Goal: Task Accomplishment & Management: Manage account settings

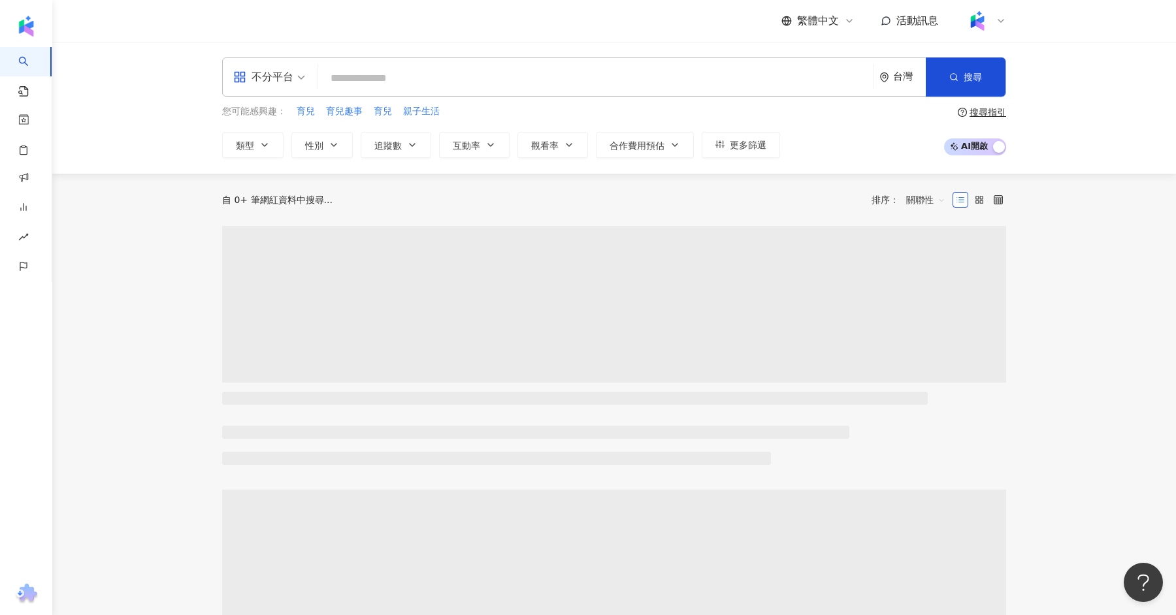
click at [1003, 17] on icon at bounding box center [1001, 21] width 10 height 10
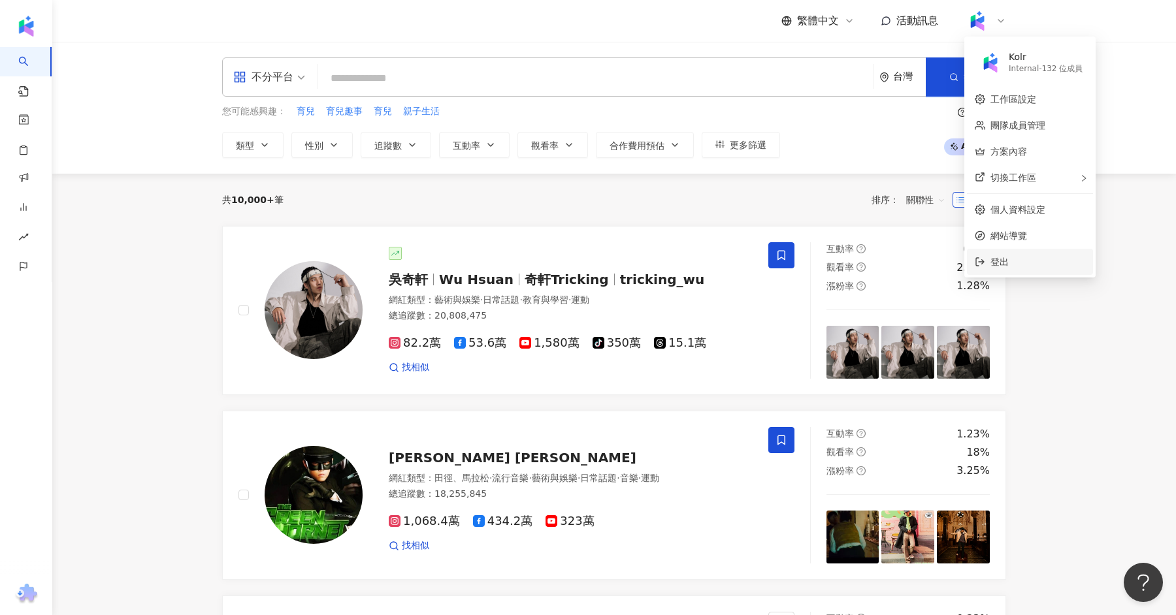
click at [1013, 261] on span "登出" at bounding box center [1037, 262] width 95 height 14
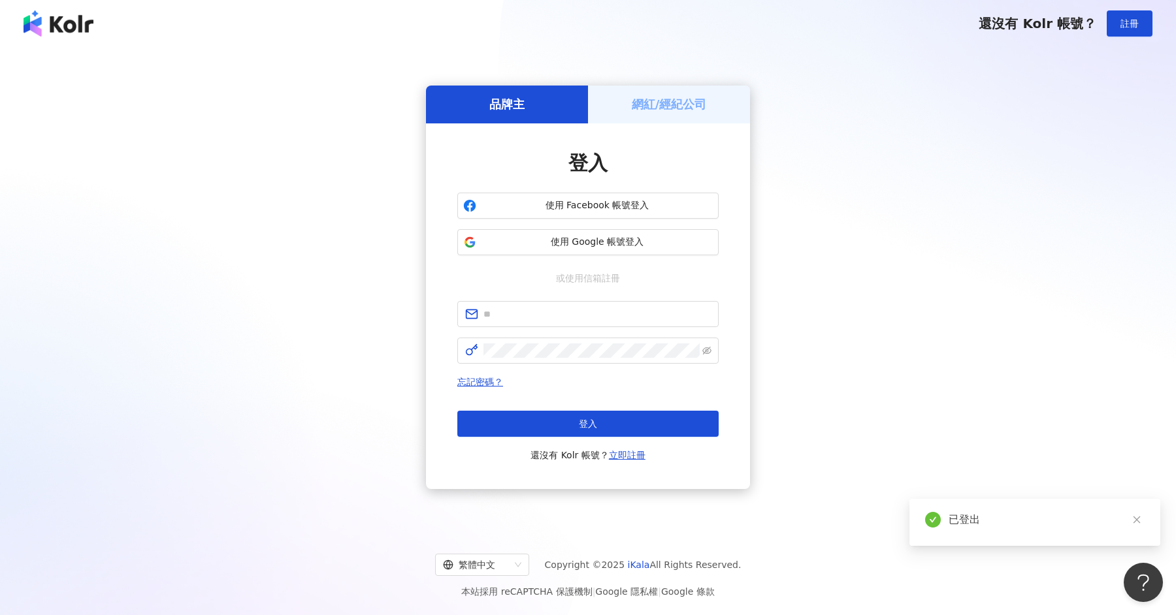
click at [663, 97] on h5 "網紅/經紀公司" at bounding box center [669, 104] width 75 height 16
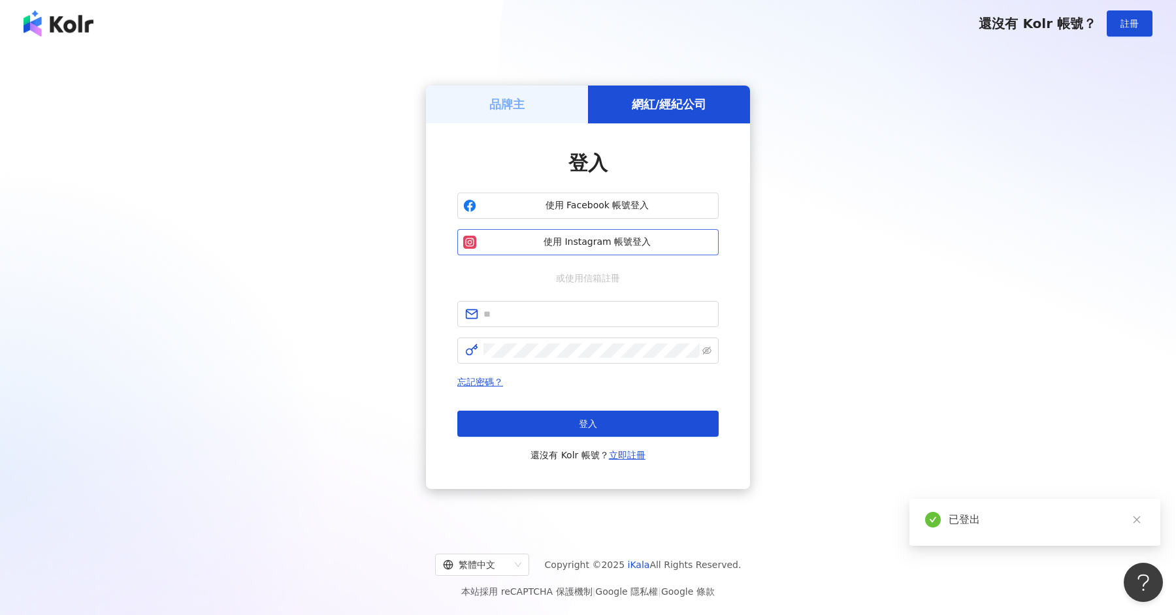
click at [568, 243] on span "使用 Instagram 帳號登入" at bounding box center [596, 242] width 231 height 13
click at [485, 106] on div "品牌主" at bounding box center [507, 104] width 162 height 37
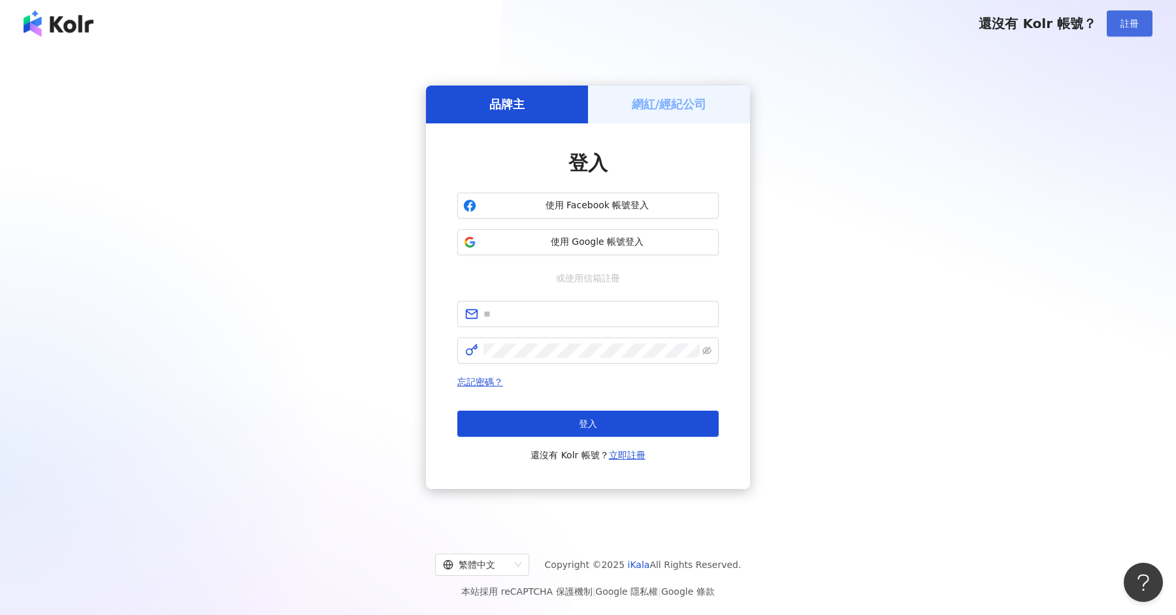
click at [1129, 24] on span "註冊" at bounding box center [1129, 23] width 18 height 10
click at [597, 237] on span "使用 Google 帳號登入" at bounding box center [596, 242] width 231 height 13
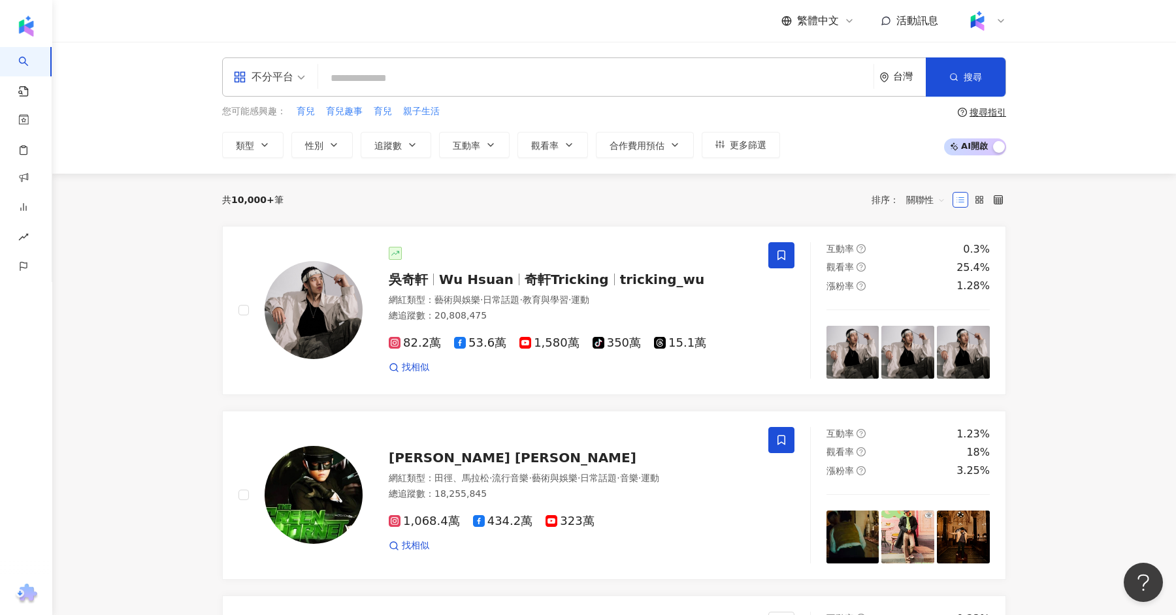
click at [988, 26] on img at bounding box center [977, 20] width 25 height 25
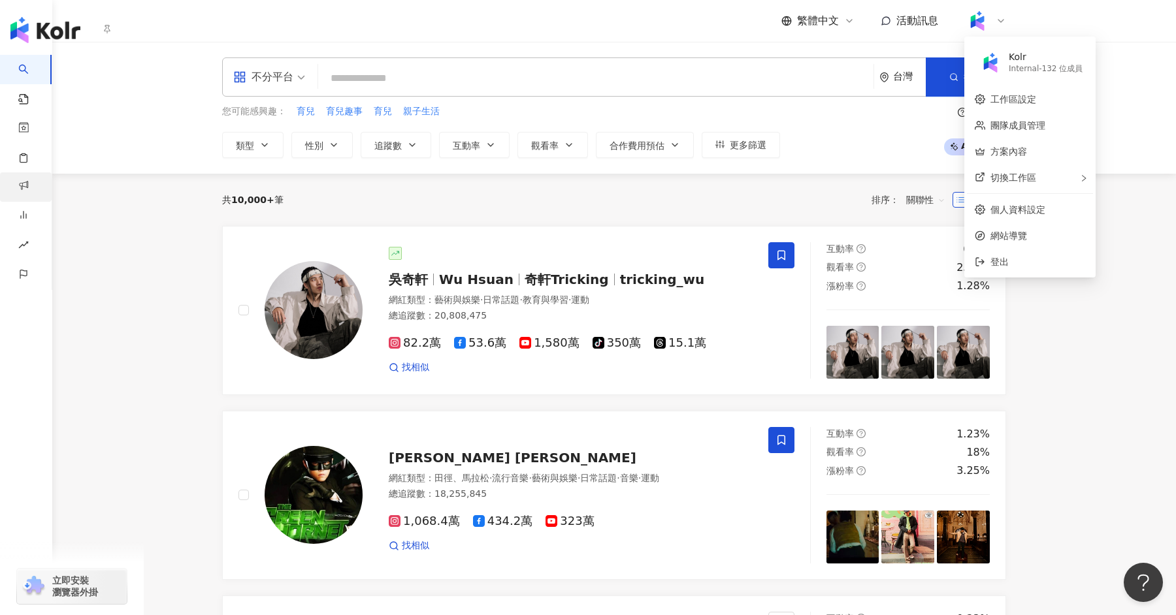
click at [31, 180] on link "商案媒合" at bounding box center [31, 197] width 26 height 51
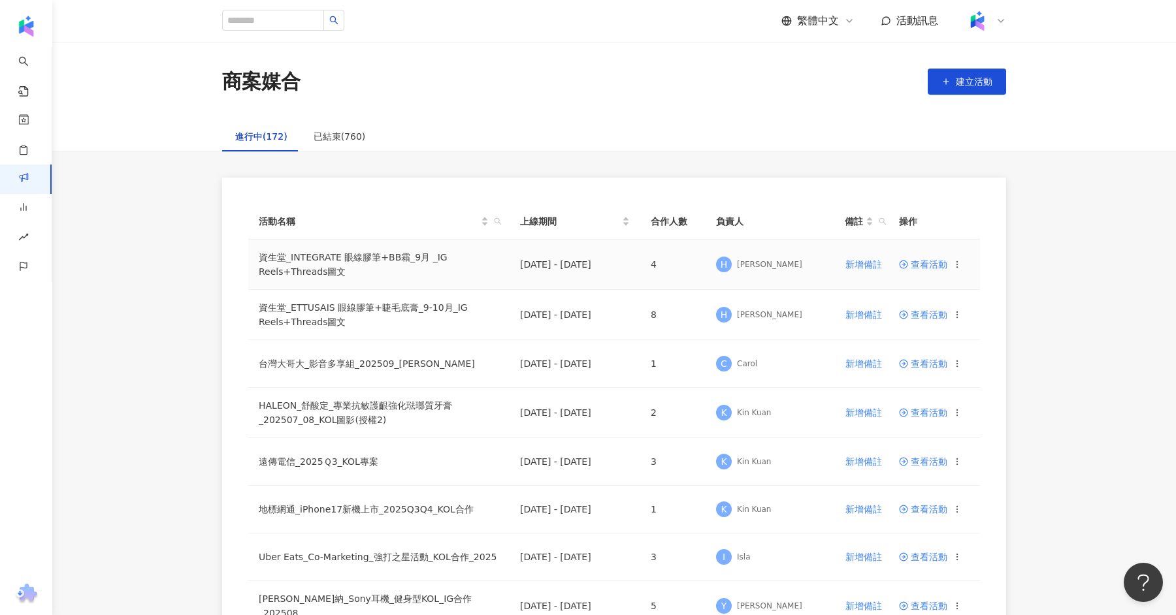
click at [920, 264] on span "查看活動" at bounding box center [923, 264] width 48 height 9
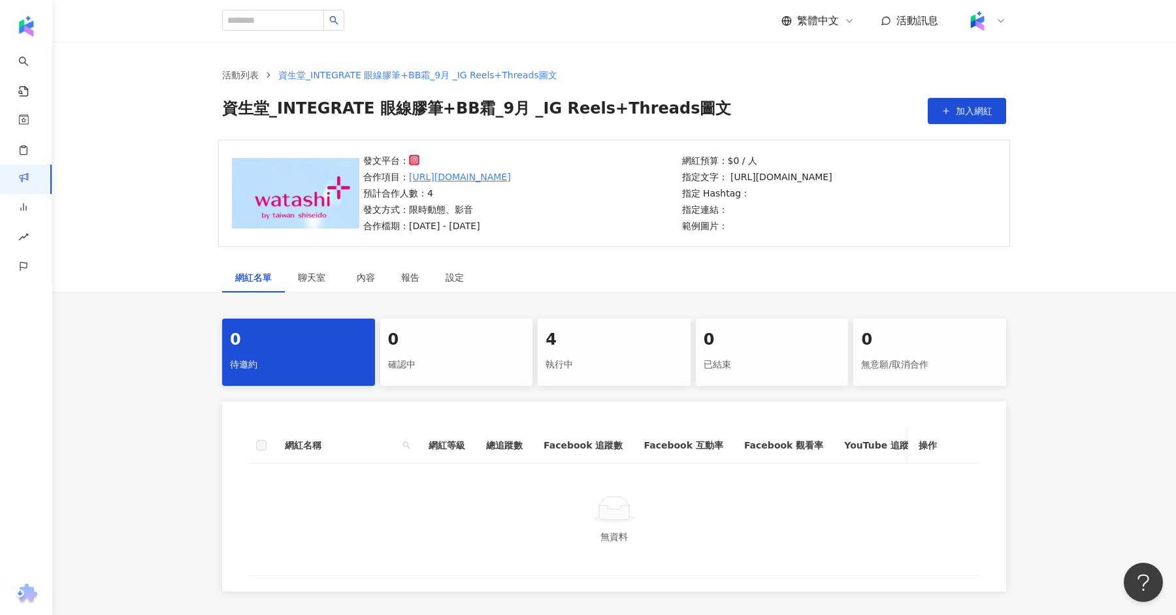
click at [600, 359] on div "執行中" at bounding box center [613, 365] width 137 height 22
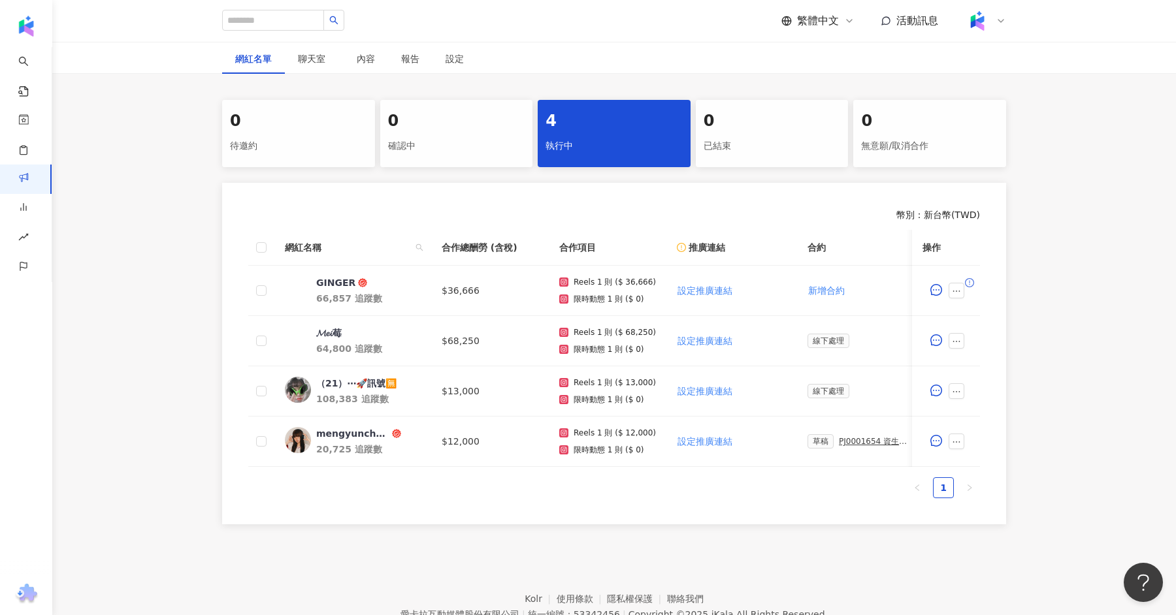
scroll to position [220, 0]
click at [301, 286] on img at bounding box center [298, 289] width 26 height 26
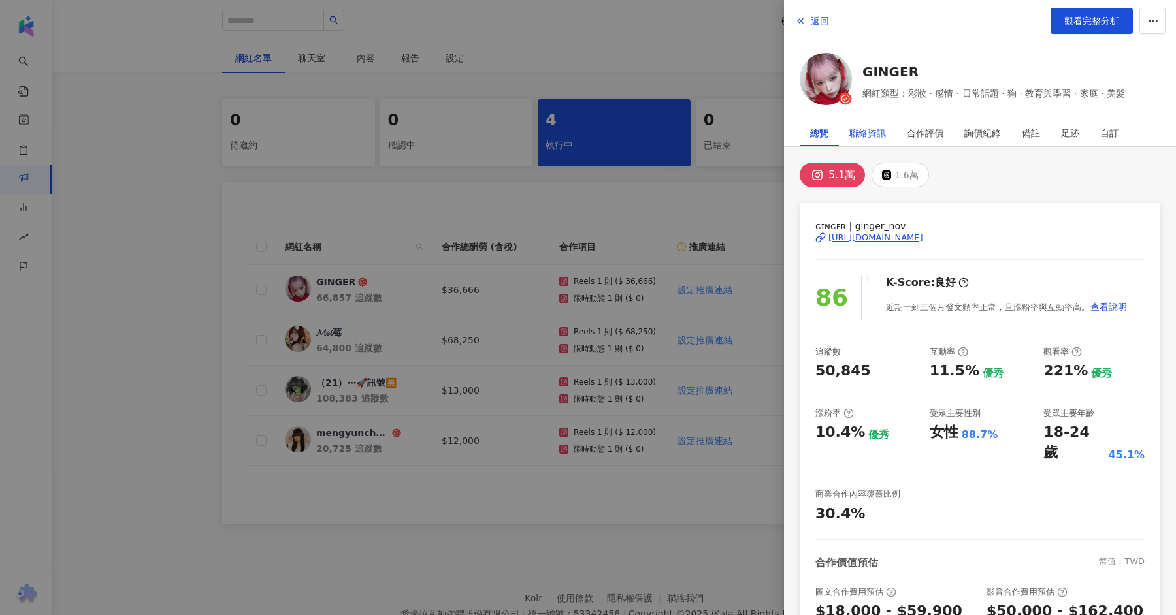
click at [868, 132] on div "聯絡資訊" at bounding box center [867, 133] width 37 height 26
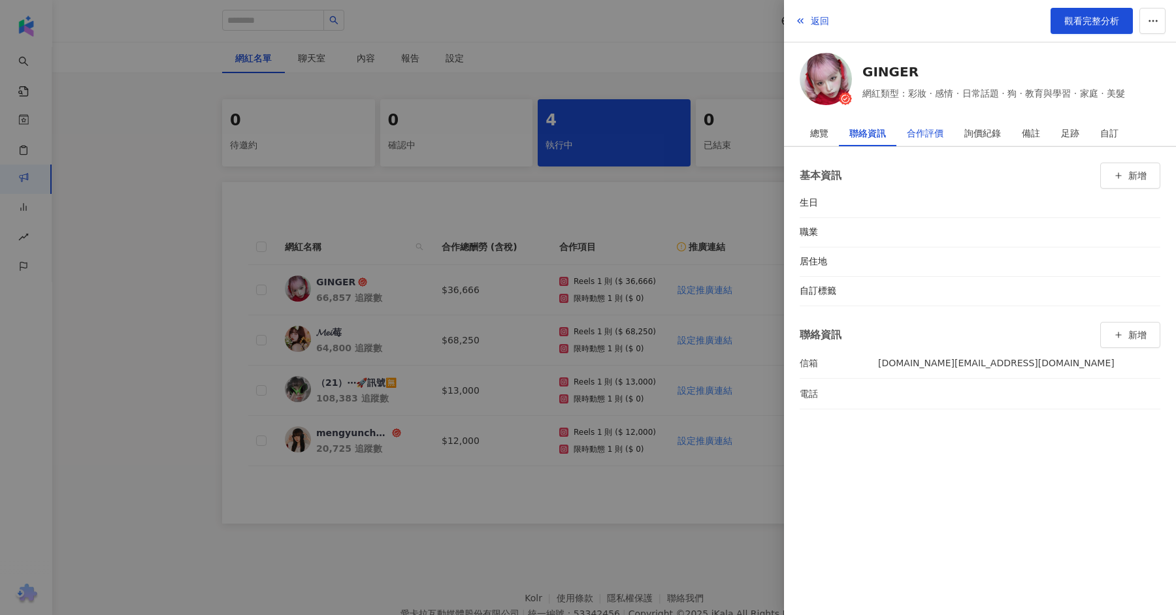
click at [924, 144] on div "合作評價" at bounding box center [925, 133] width 37 height 26
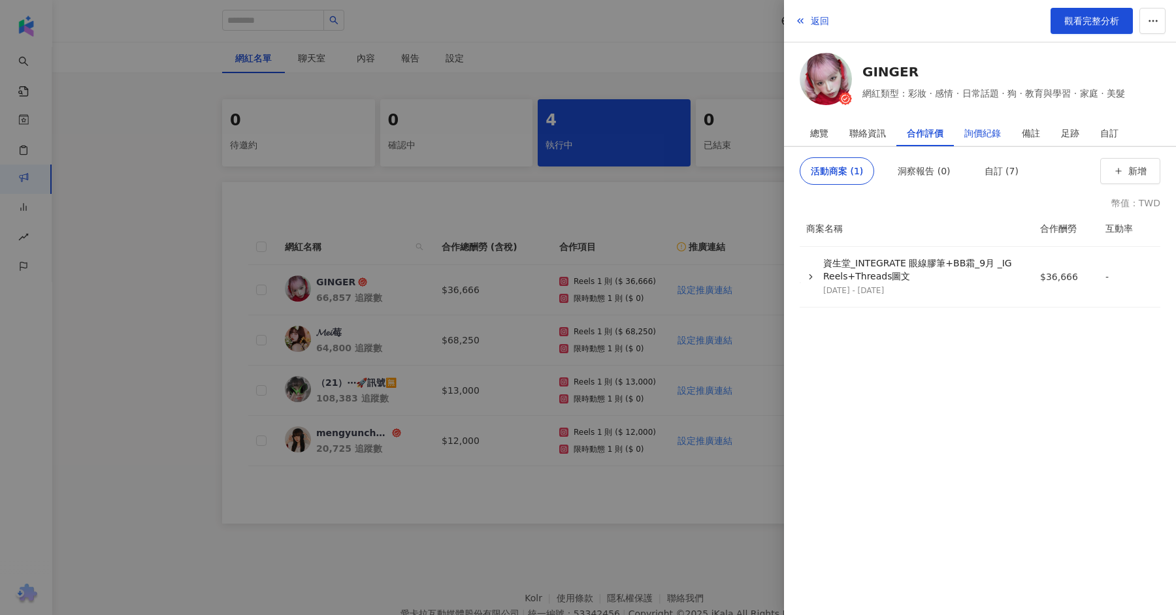
click at [989, 132] on div "詢價紀錄" at bounding box center [982, 133] width 37 height 26
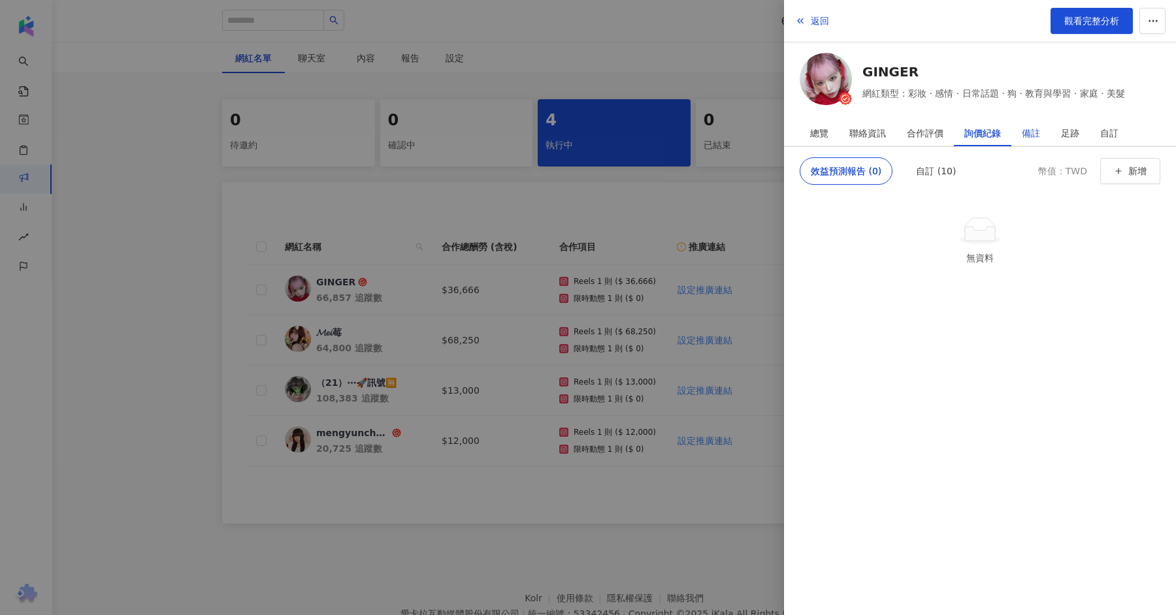
click at [1034, 138] on div "備註" at bounding box center [1031, 133] width 18 height 26
click at [1060, 138] on div "足跡" at bounding box center [1069, 133] width 39 height 26
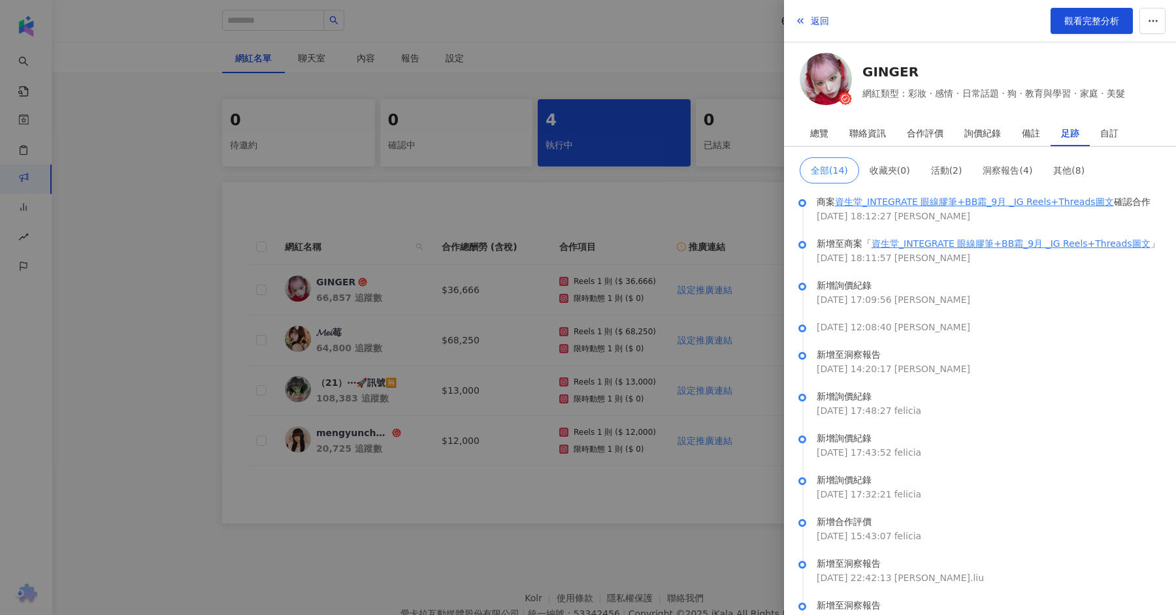
click at [740, 184] on div at bounding box center [588, 307] width 1176 height 615
